Goal: Information Seeking & Learning: Learn about a topic

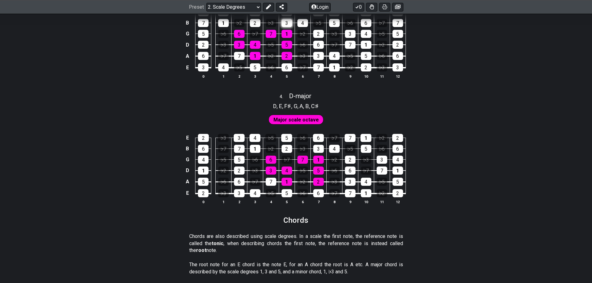
scroll to position [838, 0]
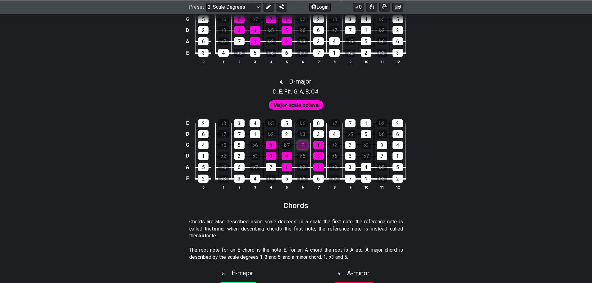
click at [306, 145] on div "7" at bounding box center [302, 145] width 11 height 8
click at [321, 134] on div "3" at bounding box center [318, 134] width 11 height 8
click at [316, 148] on div "1" at bounding box center [318, 145] width 11 height 8
click at [289, 133] on div "2" at bounding box center [286, 134] width 11 height 8
click at [282, 112] on td "5" at bounding box center [287, 117] width 16 height 11
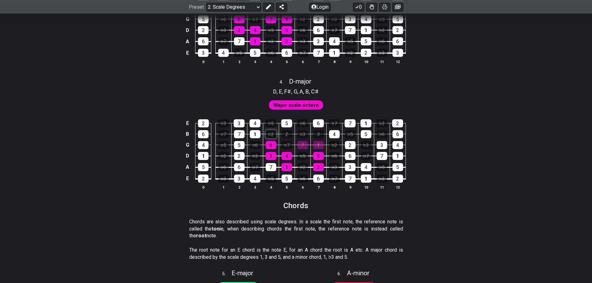
click at [267, 131] on div "♭2" at bounding box center [271, 134] width 11 height 8
drag, startPoint x: 248, startPoint y: 134, endPoint x: 234, endPoint y: 135, distance: 13.4
click at [248, 134] on td "♭6" at bounding box center [255, 139] width 16 height 11
click at [233, 135] on td "5" at bounding box center [239, 139] width 16 height 11
click at [235, 141] on div "5" at bounding box center [239, 145] width 11 height 8
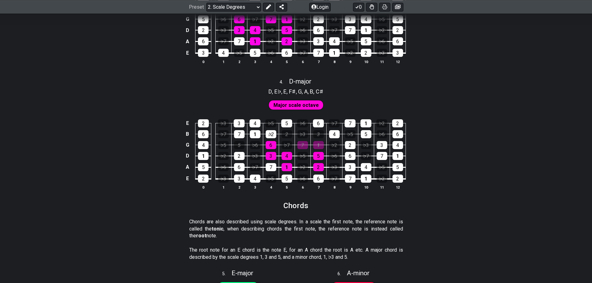
click at [229, 152] on td "♭2" at bounding box center [223, 150] width 16 height 11
click at [231, 158] on td "♭6" at bounding box center [223, 161] width 16 height 11
click at [236, 164] on div "6" at bounding box center [239, 167] width 11 height 8
click at [264, 164] on td "7" at bounding box center [271, 161] width 16 height 11
click at [270, 166] on div "7" at bounding box center [271, 167] width 11 height 8
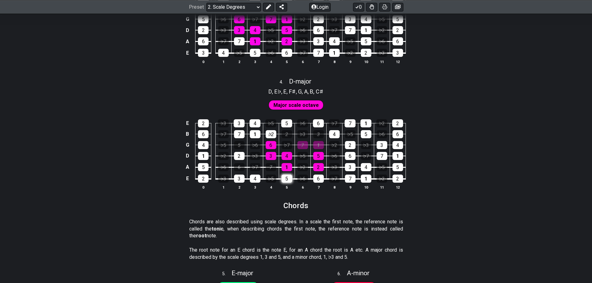
click at [291, 182] on div "5" at bounding box center [286, 179] width 11 height 8
click at [332, 179] on div "♭7" at bounding box center [334, 179] width 11 height 8
click at [312, 177] on td "6" at bounding box center [318, 173] width 16 height 12
click at [324, 178] on td "6" at bounding box center [318, 173] width 16 height 12
click at [336, 173] on td "♭7" at bounding box center [334, 173] width 16 height 12
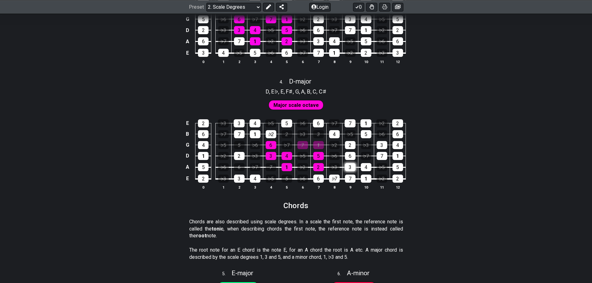
click at [347, 169] on div "3" at bounding box center [350, 167] width 11 height 8
click at [345, 150] on td "6" at bounding box center [350, 150] width 16 height 11
click at [347, 142] on div "2" at bounding box center [350, 145] width 11 height 8
click at [347, 150] on td "6" at bounding box center [350, 150] width 16 height 11
click at [349, 157] on div "6" at bounding box center [350, 156] width 11 height 8
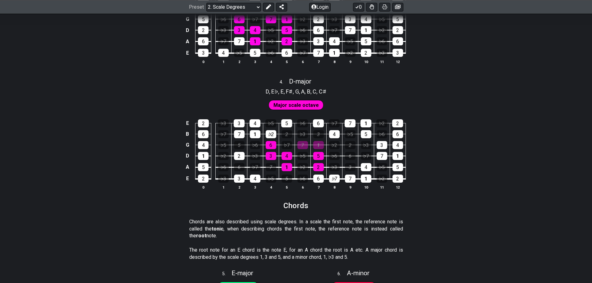
click at [443, 152] on div "E 2 ♭3 3 4 ♭5 5 ♭6 6 ♭7 7 1 ♭2 2 B 6 ♭7 7 1 ♭2 2 ♭3 3 4 ♭5 5 ♭6 6 G 4 ♭5 5 ♭6 6…" at bounding box center [296, 154] width 592 height 87
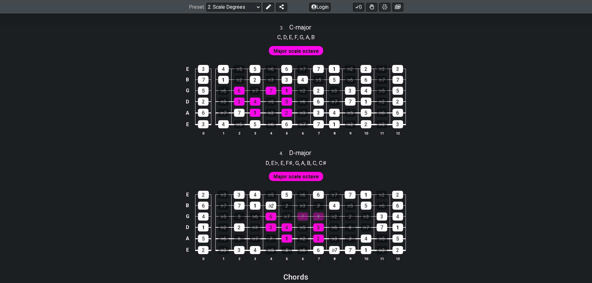
scroll to position [745, 0]
